Goal: Task Accomplishment & Management: Manage account settings

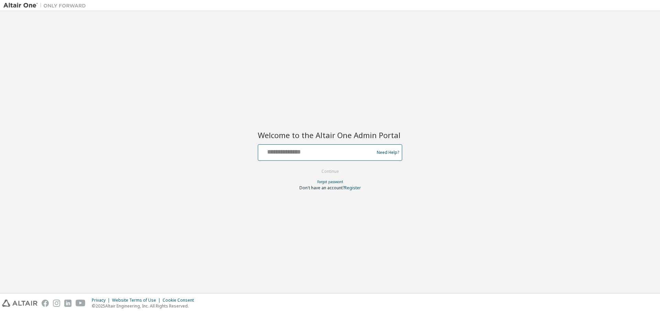
click at [334, 152] on input "text" at bounding box center [317, 151] width 112 height 10
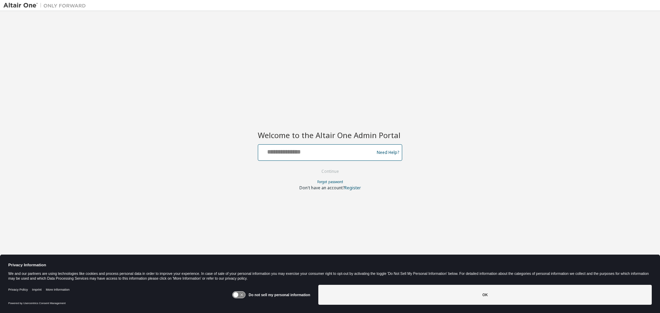
click at [309, 154] on input "text" at bounding box center [317, 151] width 112 height 10
drag, startPoint x: 338, startPoint y: 150, endPoint x: 250, endPoint y: 151, distance: 88.7
click at [250, 151] on div "**********" at bounding box center [329, 151] width 653 height 275
type input "**********"
click at [336, 169] on button "Continue" at bounding box center [330, 171] width 32 height 10
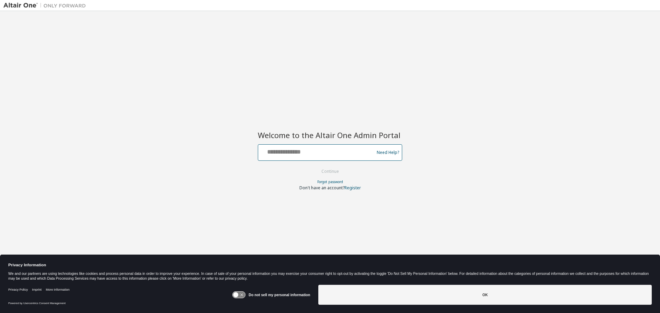
click at [296, 153] on input "text" at bounding box center [317, 151] width 112 height 10
type input "**********"
click at [321, 182] on link "Forgot password" at bounding box center [330, 181] width 26 height 5
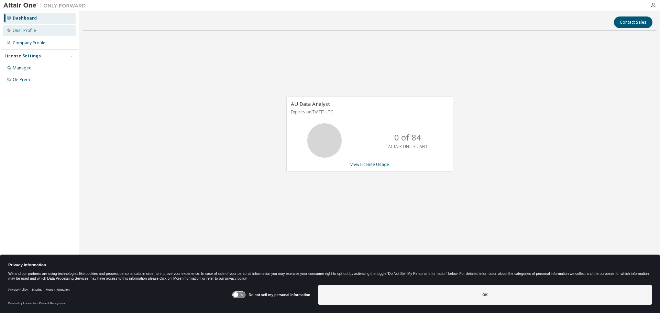
click at [25, 29] on div "User Profile" at bounding box center [24, 31] width 23 height 6
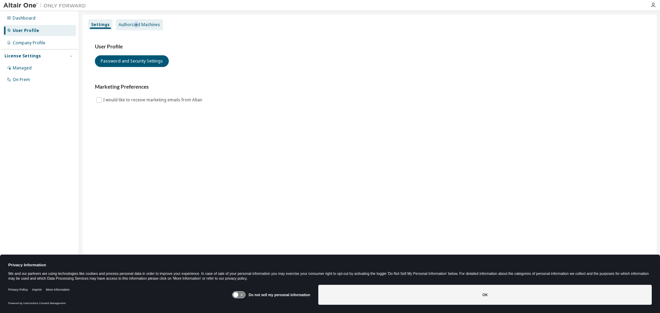
click at [135, 22] on div "Authorized Machines" at bounding box center [140, 25] width 42 height 6
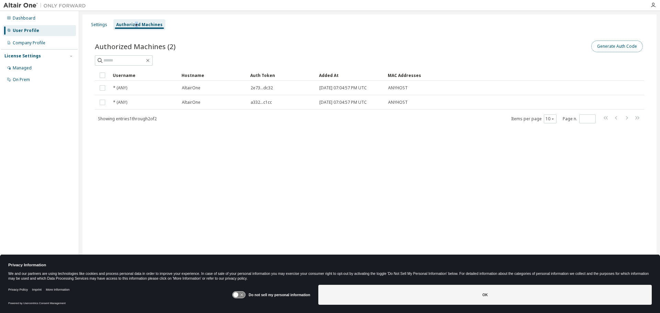
click at [624, 47] on button "Generate Auth Code" at bounding box center [617, 47] width 52 height 12
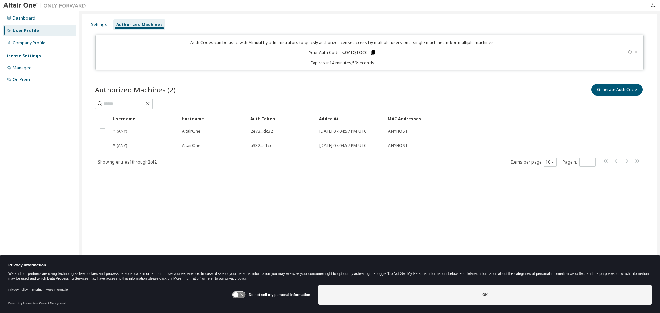
click at [372, 52] on icon at bounding box center [373, 52] width 4 height 5
click at [353, 52] on p "Your Auth Code is: 0YTQTOCC" at bounding box center [342, 53] width 67 height 6
click at [360, 53] on p "Your Auth Code is: 0YTQTOCC" at bounding box center [342, 53] width 67 height 6
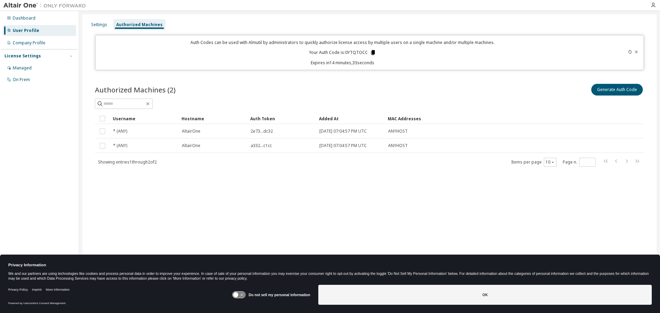
click at [373, 53] on icon at bounding box center [373, 52] width 4 height 5
click at [372, 53] on icon at bounding box center [373, 52] width 4 height 5
click at [377, 88] on div "Generate Auth Code" at bounding box center [507, 90] width 275 height 14
click at [373, 53] on icon at bounding box center [373, 52] width 4 height 5
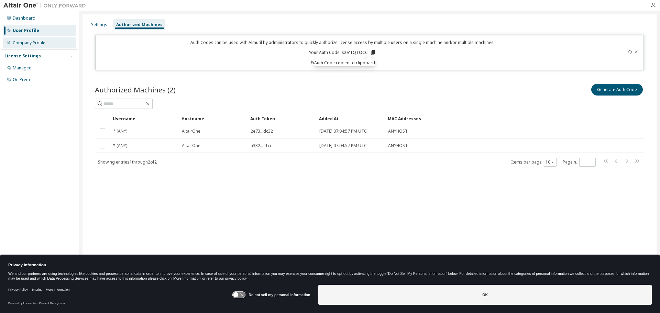
click at [37, 44] on div "Company Profile" at bounding box center [29, 43] width 33 height 6
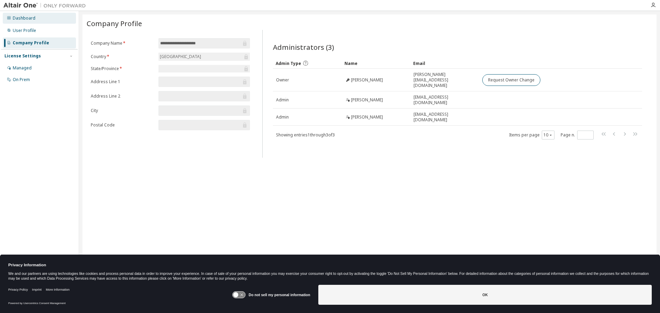
click at [17, 17] on div "Dashboard" at bounding box center [24, 18] width 23 height 6
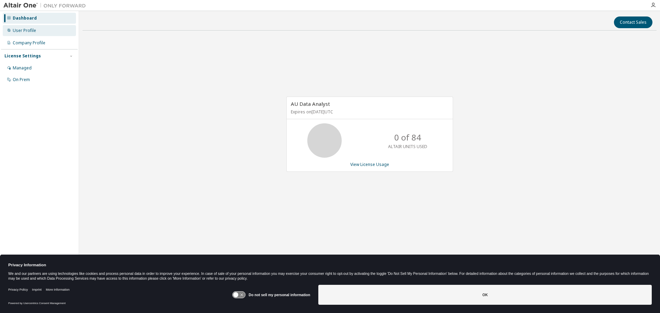
click at [25, 29] on div "User Profile" at bounding box center [24, 31] width 23 height 6
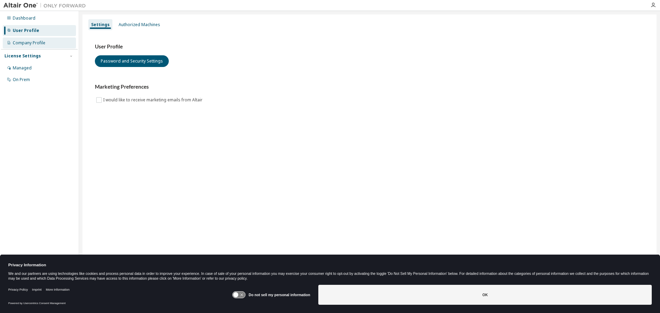
click at [25, 42] on div "Company Profile" at bounding box center [29, 43] width 33 height 6
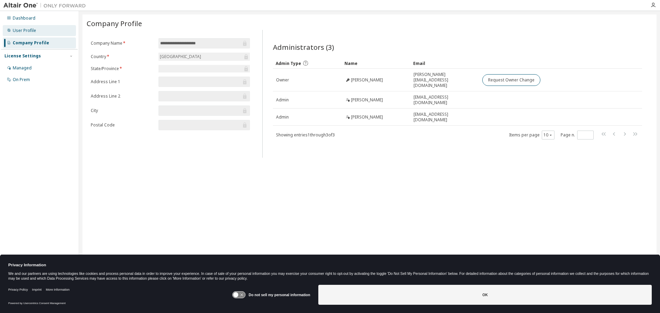
click at [30, 33] on div "User Profile" at bounding box center [24, 31] width 23 height 6
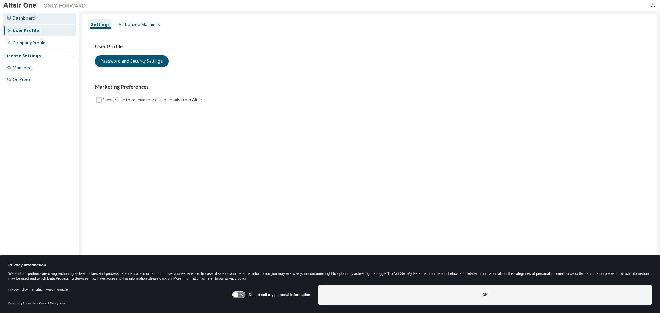
click at [29, 15] on div "Dashboard" at bounding box center [24, 18] width 23 height 6
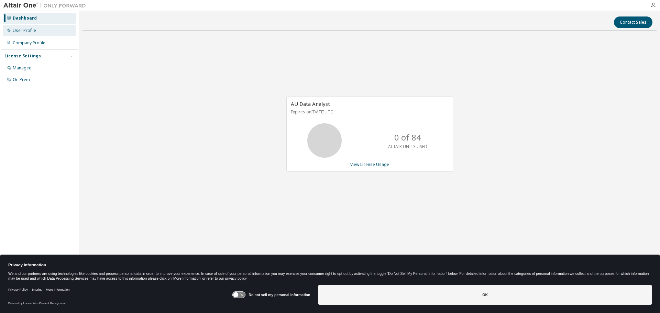
click at [33, 34] on div "User Profile" at bounding box center [39, 30] width 73 height 11
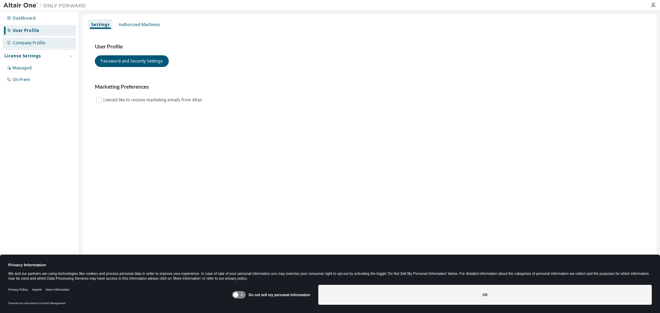
click at [32, 43] on div "Company Profile" at bounding box center [29, 43] width 33 height 6
